Goal: Task Accomplishment & Management: Use online tool/utility

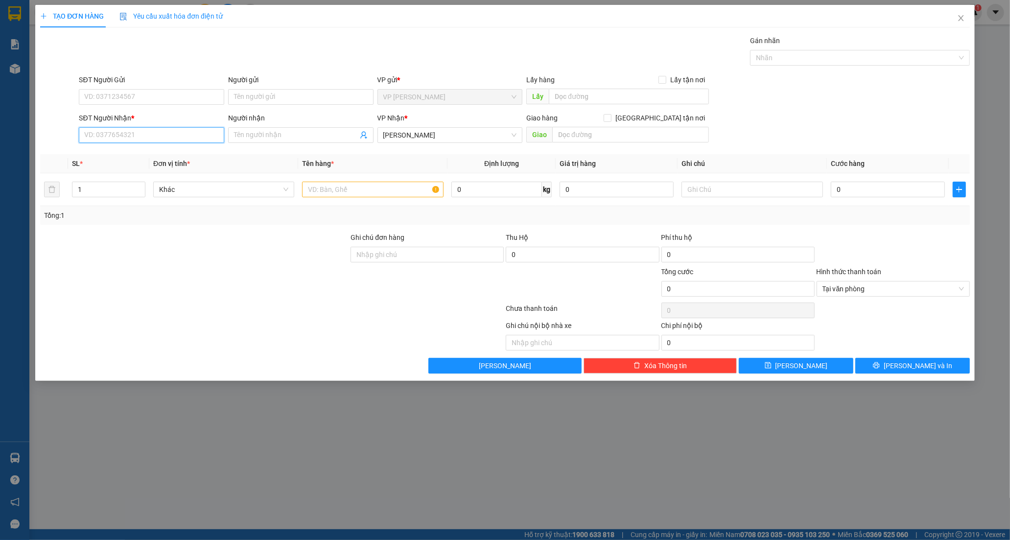
click at [124, 133] on input "SĐT Người Nhận *" at bounding box center [151, 135] width 145 height 16
type input "0972768053"
click at [135, 149] on div "0972768053 - TÍN" at bounding box center [152, 154] width 134 height 11
type input "TÍN"
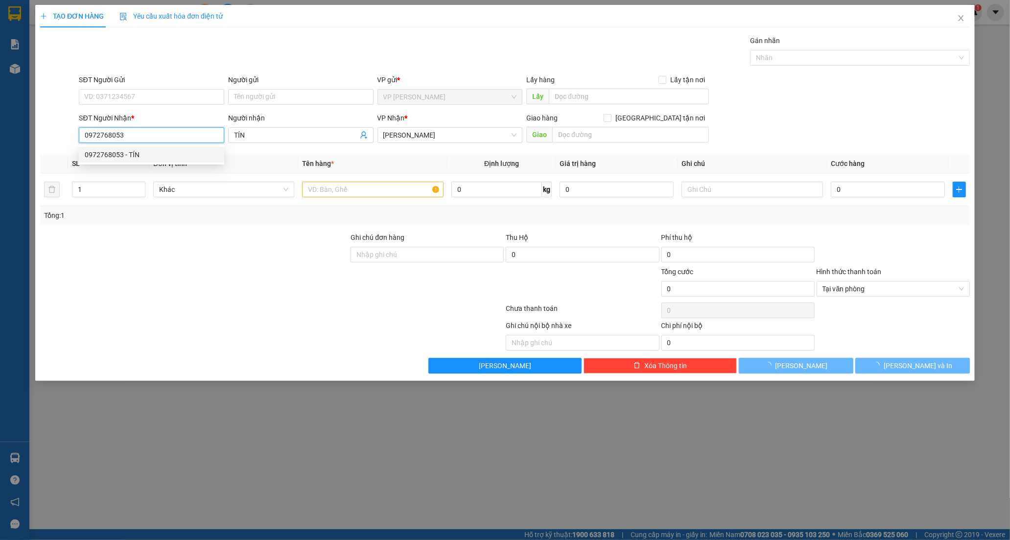
type input "30.000"
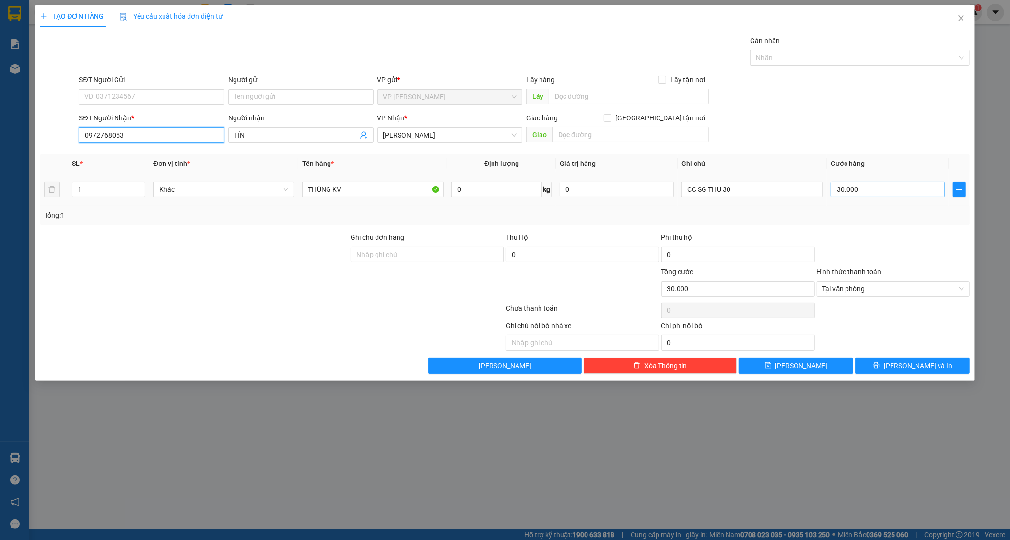
type input "0972768053"
click at [860, 194] on input "30.000" at bounding box center [888, 190] width 114 height 16
type input "0"
click at [912, 371] on button "[PERSON_NAME] và In" at bounding box center [912, 366] width 115 height 16
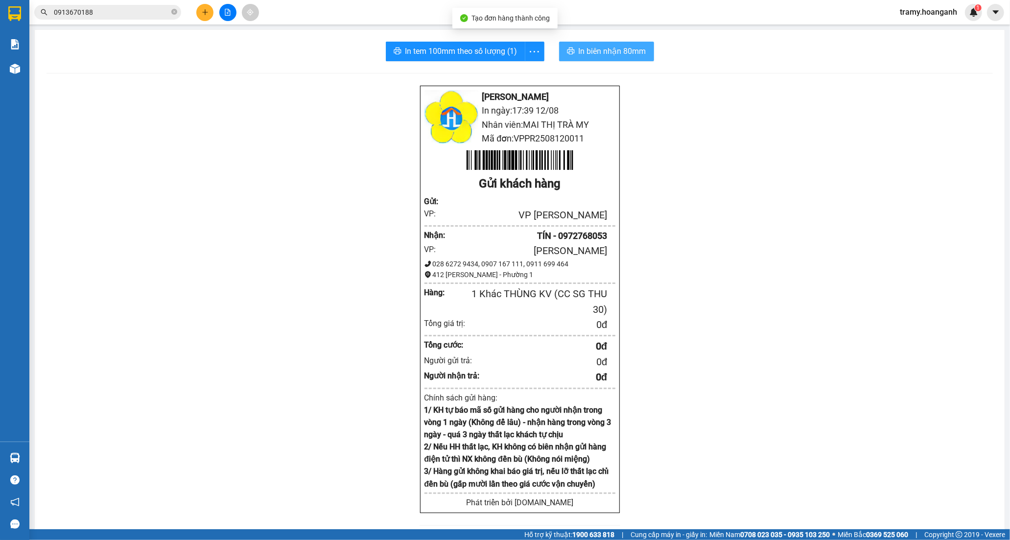
click at [610, 51] on span "In biên nhận 80mm" at bounding box center [612, 51] width 68 height 12
drag, startPoint x: 538, startPoint y: 46, endPoint x: 532, endPoint y: 58, distance: 12.7
click at [537, 47] on span "more" at bounding box center [534, 52] width 19 height 12
click at [524, 69] on div "In tem 100mm" at bounding box center [512, 73] width 44 height 11
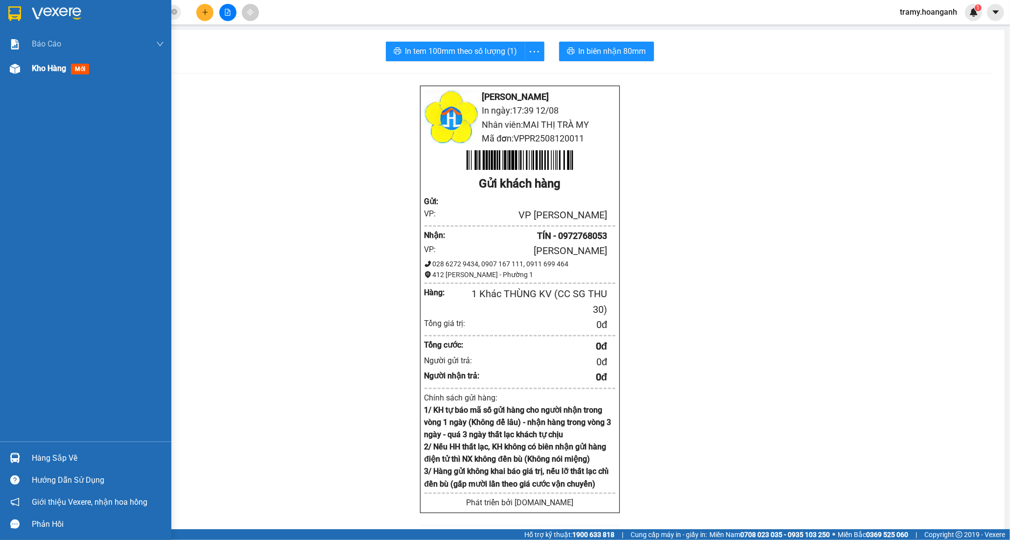
click at [43, 65] on span "Kho hàng" at bounding box center [49, 68] width 34 height 9
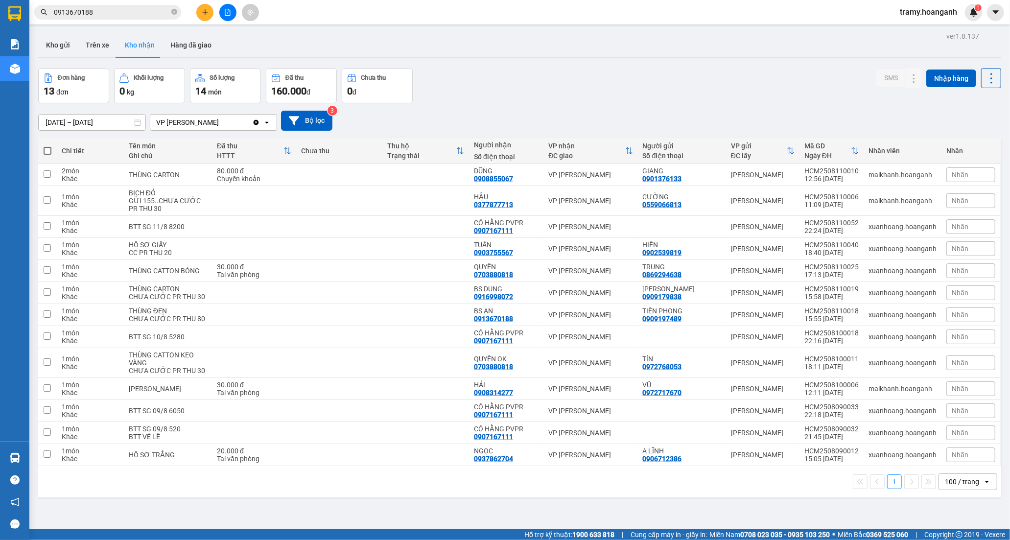
click at [953, 486] on div "100 / trang" at bounding box center [962, 482] width 34 height 10
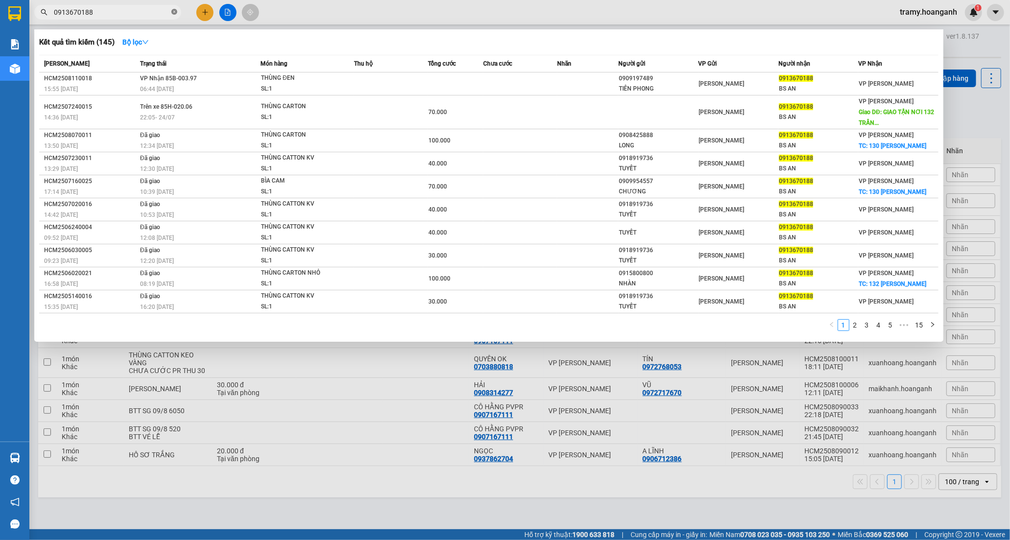
click at [173, 13] on icon "close-circle" at bounding box center [174, 12] width 6 height 6
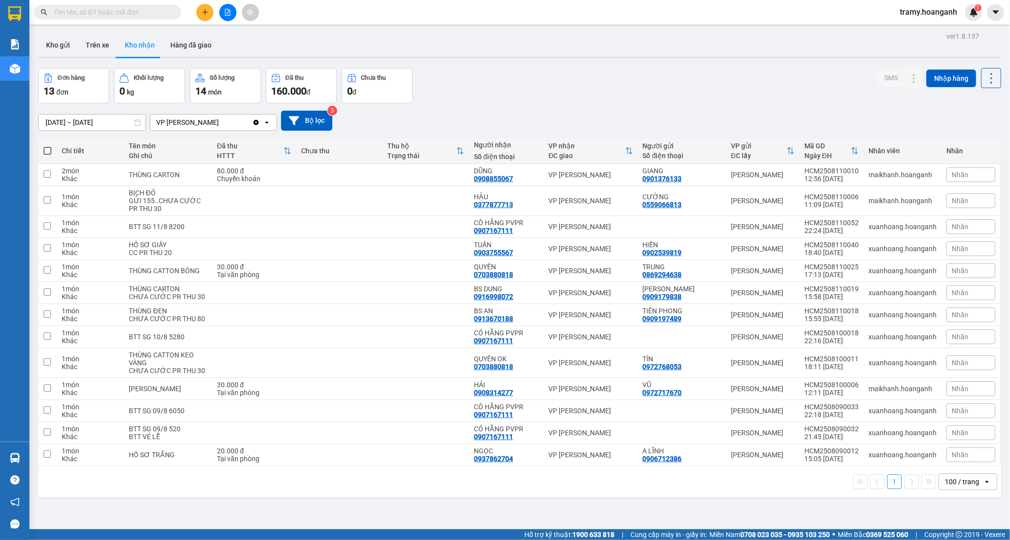
click at [162, 11] on input "text" at bounding box center [111, 12] width 115 height 11
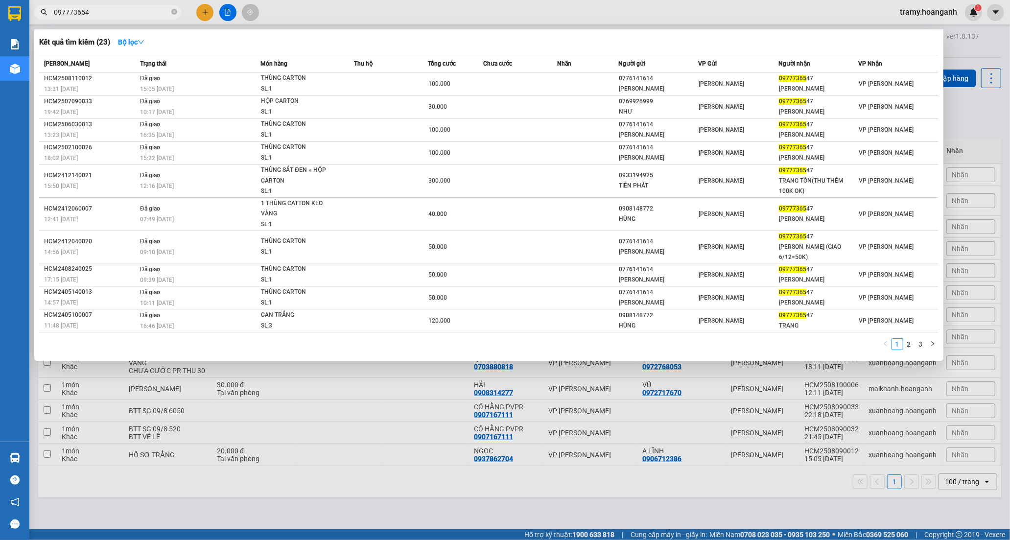
type input "0977736547"
click at [171, 16] on span at bounding box center [174, 12] width 6 height 9
